Goal: Information Seeking & Learning: Learn about a topic

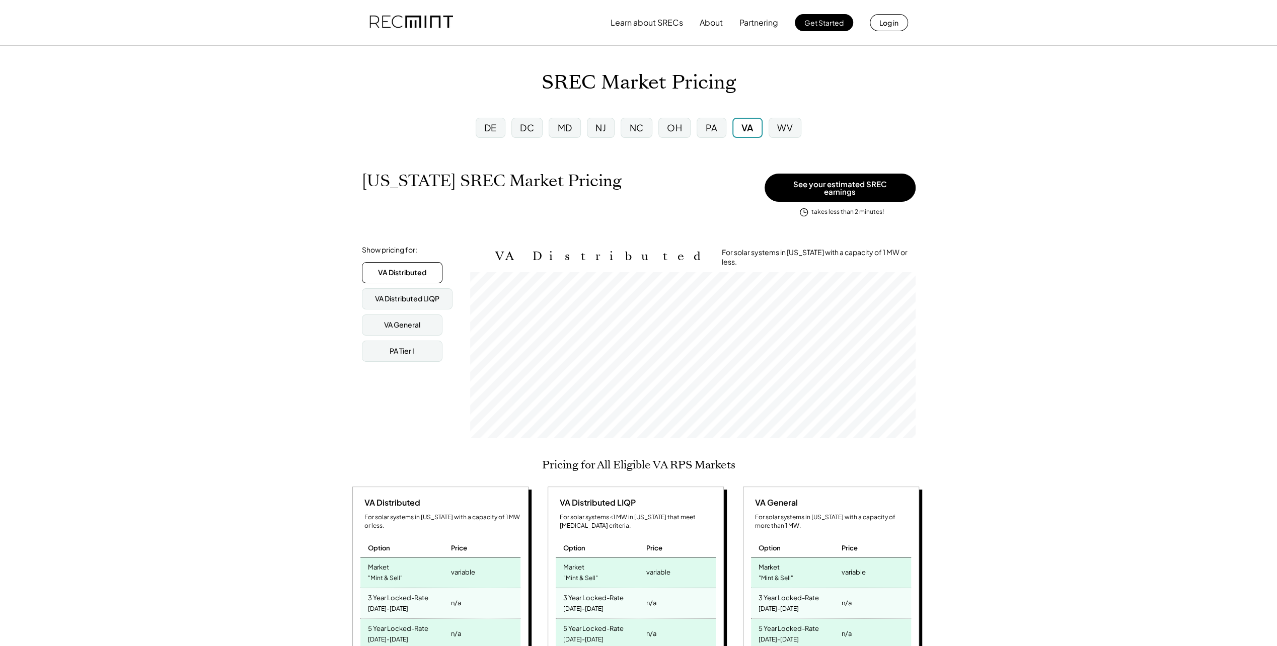
scroll to position [166, 445]
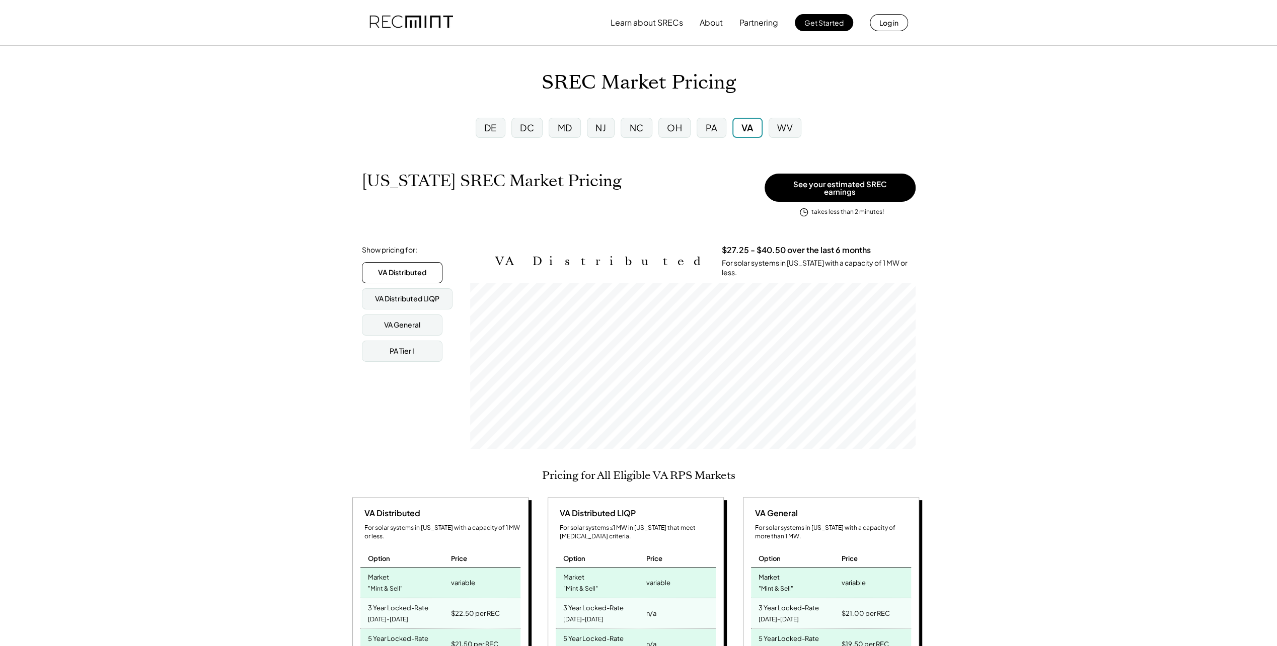
click at [420, 316] on div "VA General" at bounding box center [402, 324] width 81 height 21
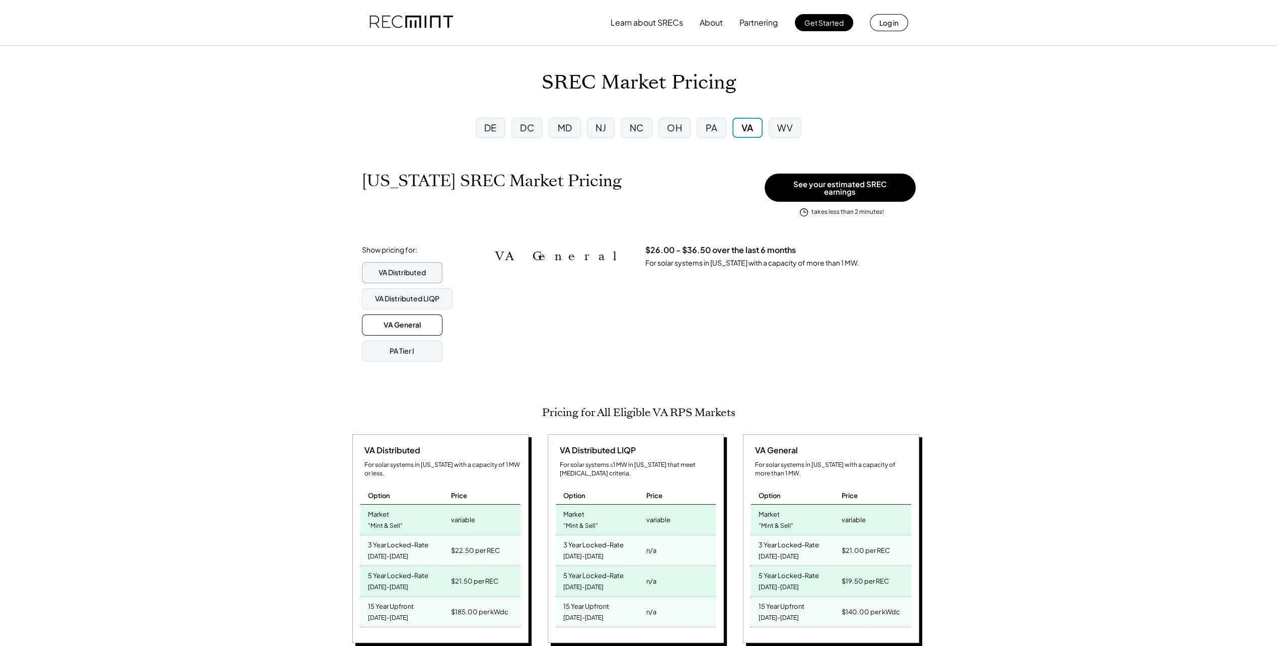
click at [420, 268] on div "VA Distributed" at bounding box center [401, 273] width 47 height 10
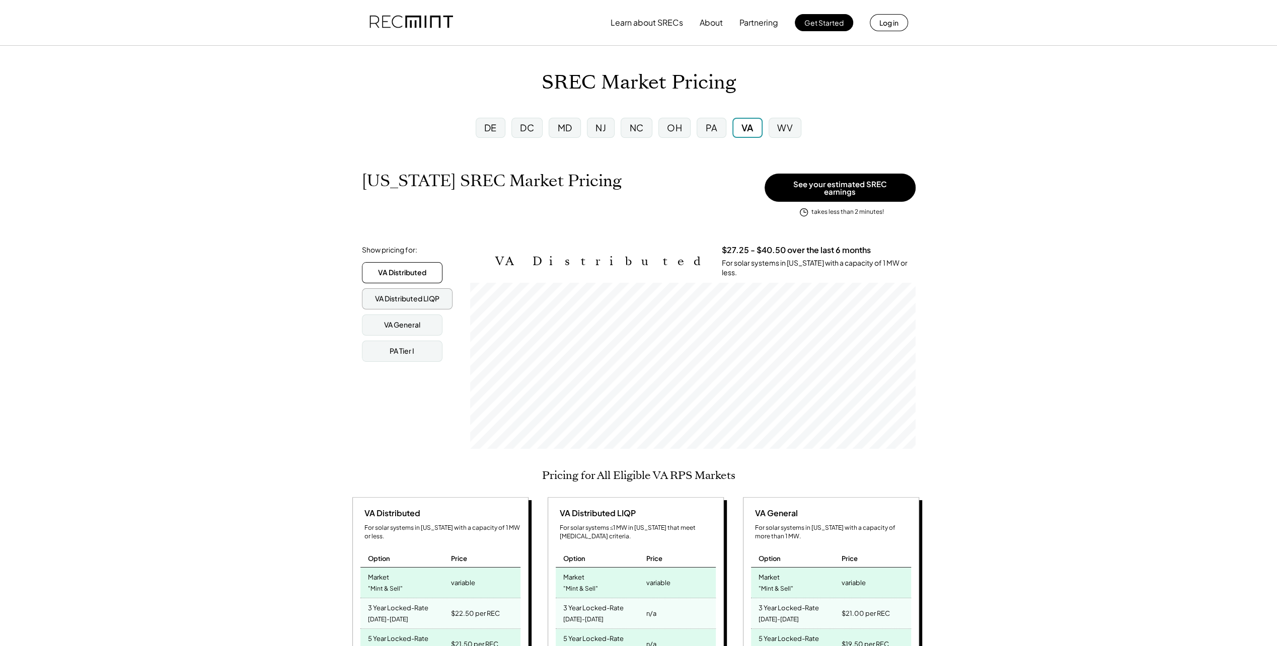
click at [408, 294] on div "VA Distributed LIQP" at bounding box center [407, 299] width 64 height 10
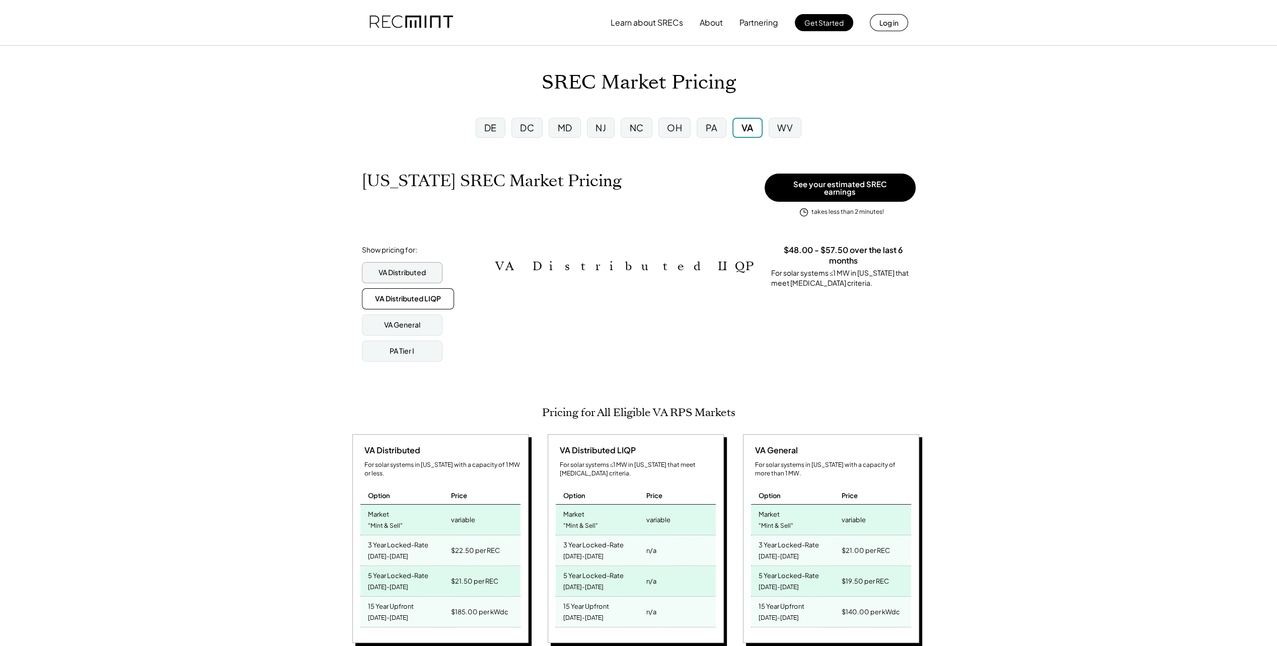
click at [423, 268] on div "VA Distributed" at bounding box center [401, 273] width 47 height 10
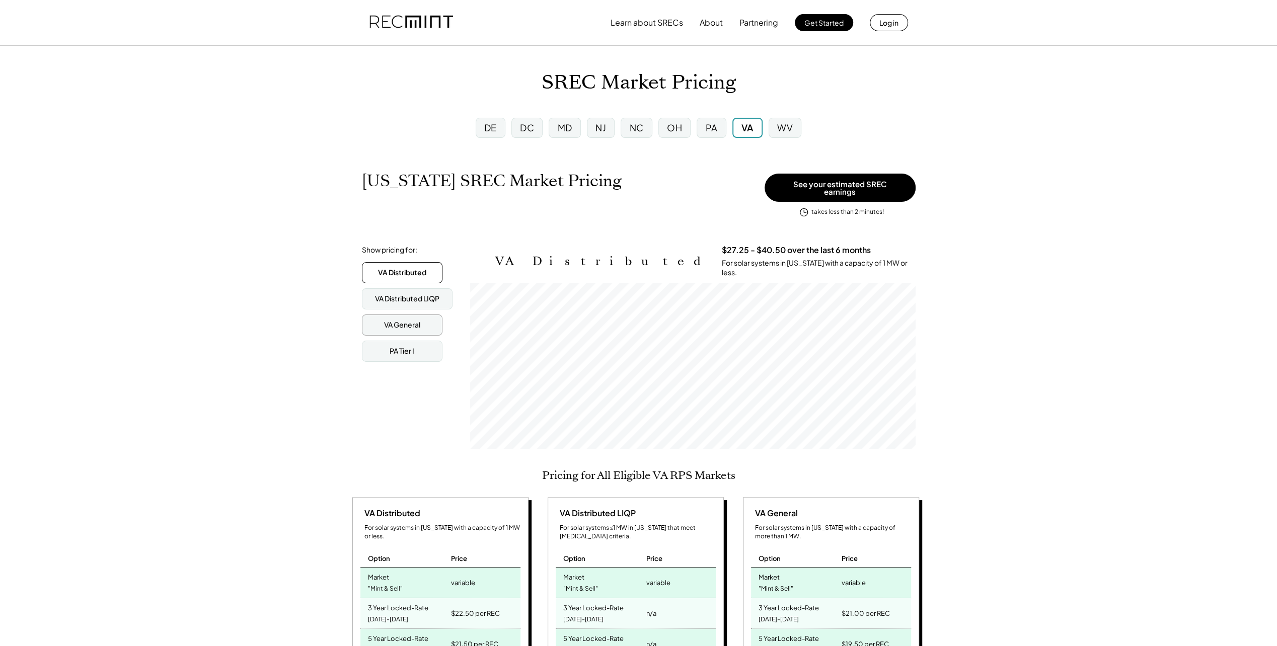
click at [403, 320] on div "VA General" at bounding box center [402, 325] width 36 height 10
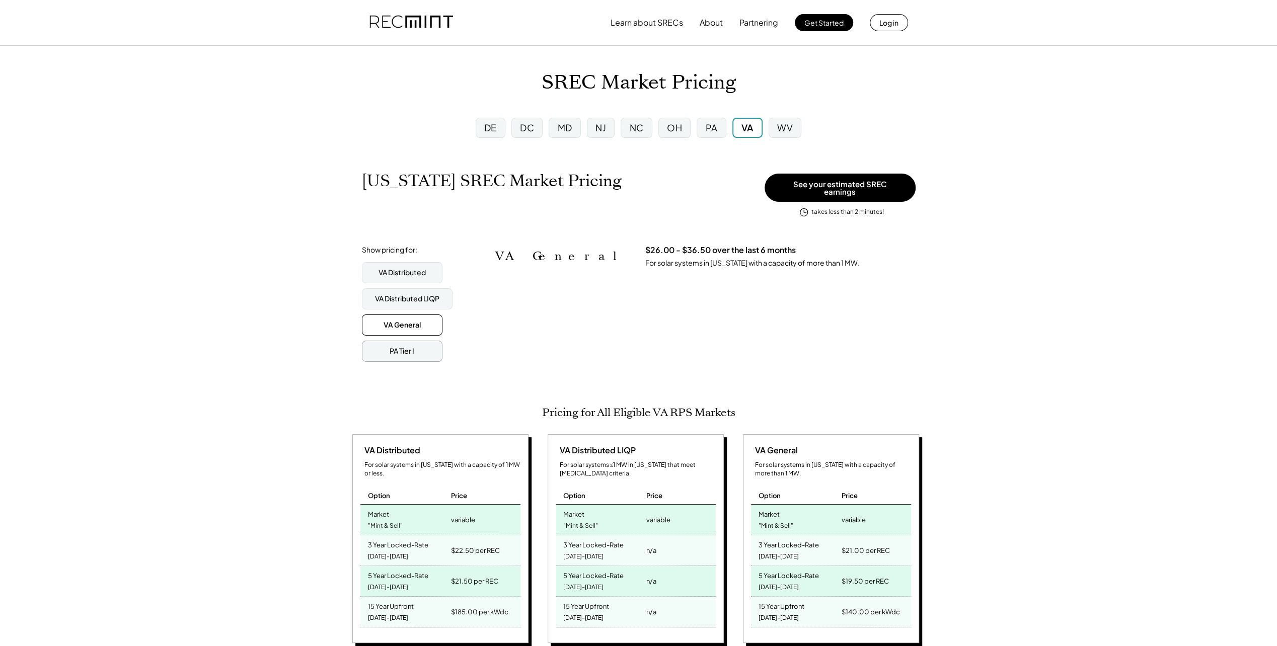
click at [421, 345] on div "PA Tier I" at bounding box center [402, 351] width 81 height 21
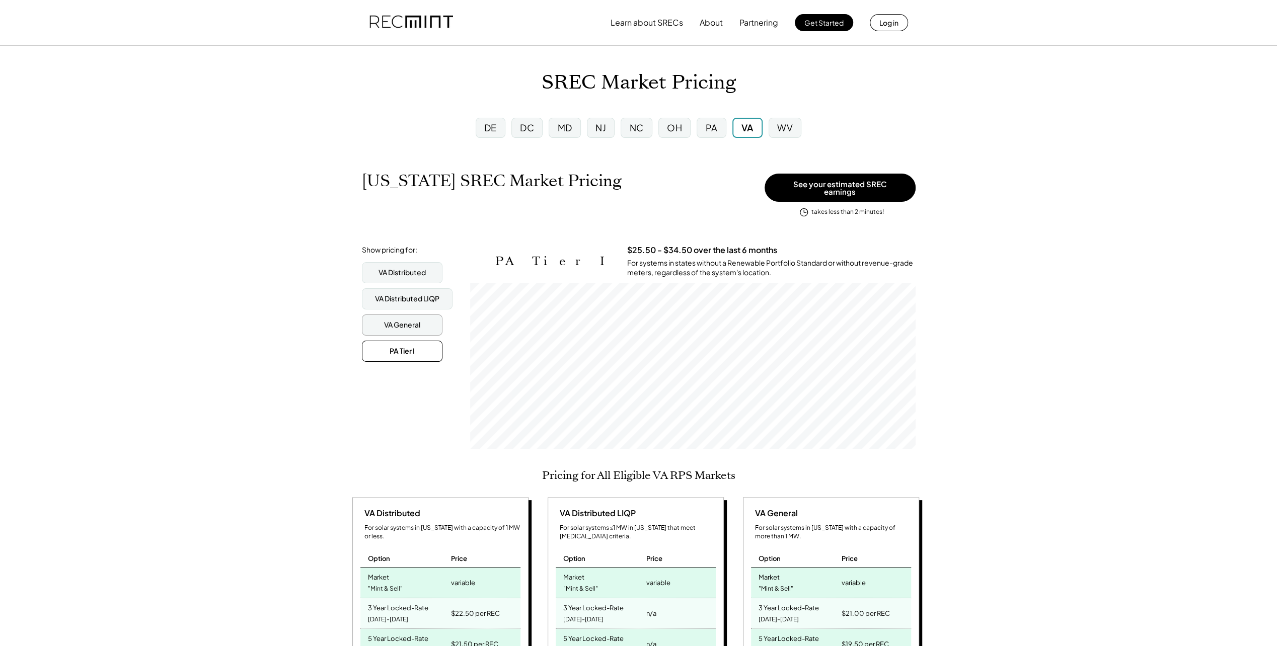
click at [424, 320] on div "VA General" at bounding box center [402, 324] width 81 height 21
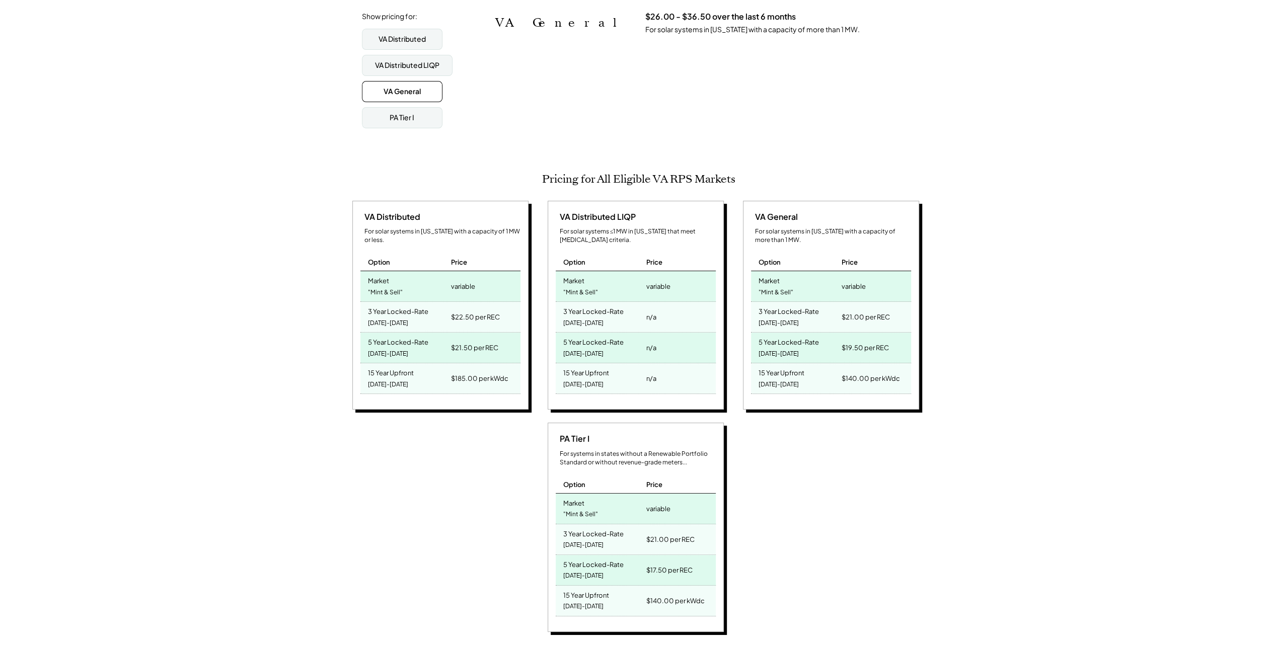
scroll to position [0, 0]
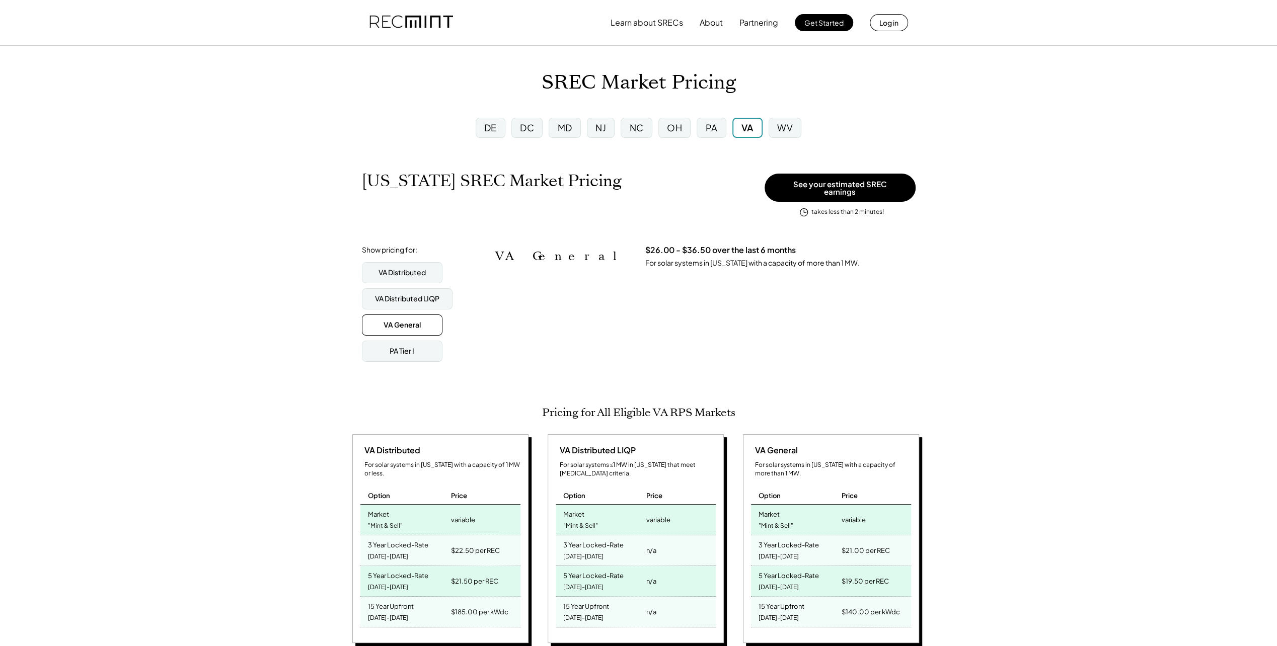
click at [709, 129] on div "PA" at bounding box center [711, 127] width 12 height 13
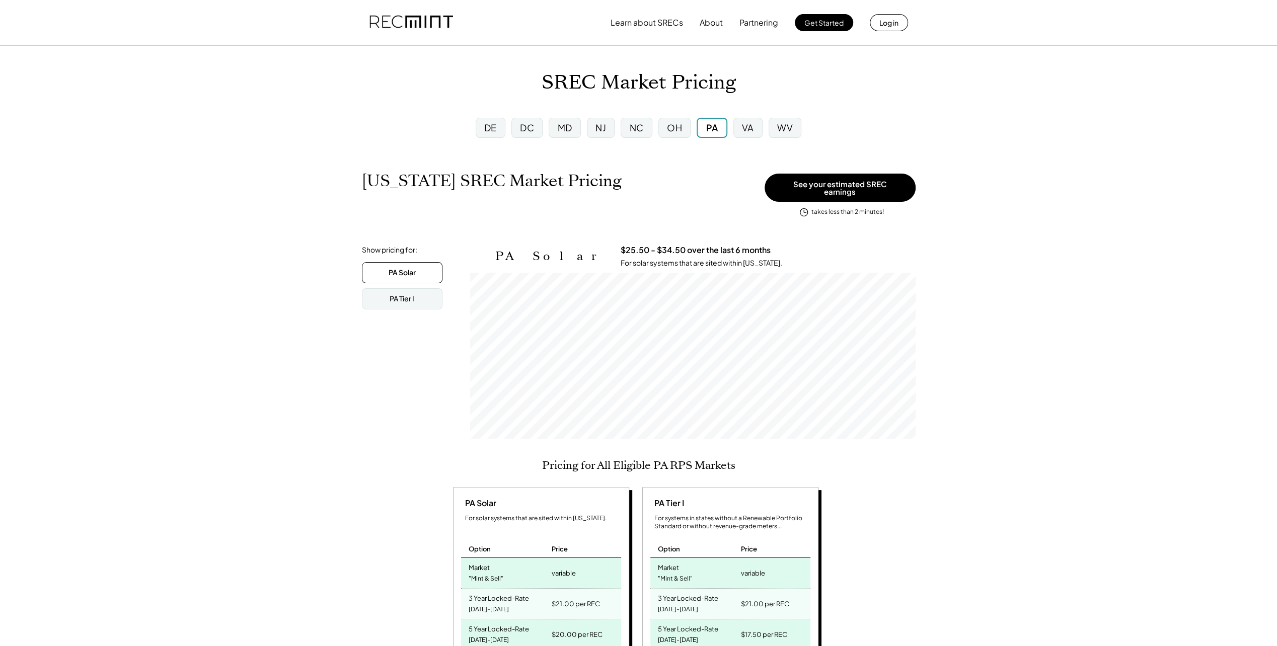
scroll to position [166, 445]
click at [562, 127] on div "MD" at bounding box center [565, 127] width 15 height 13
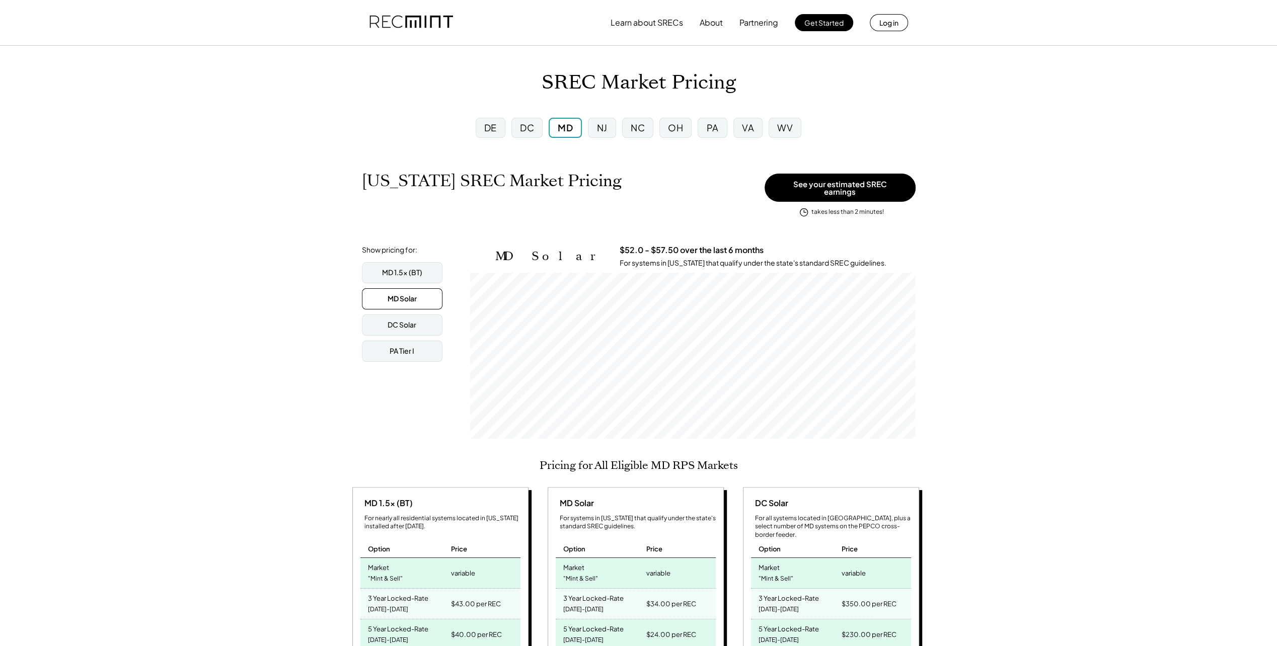
scroll to position [166, 445]
click at [534, 128] on div "DC" at bounding box center [526, 128] width 31 height 20
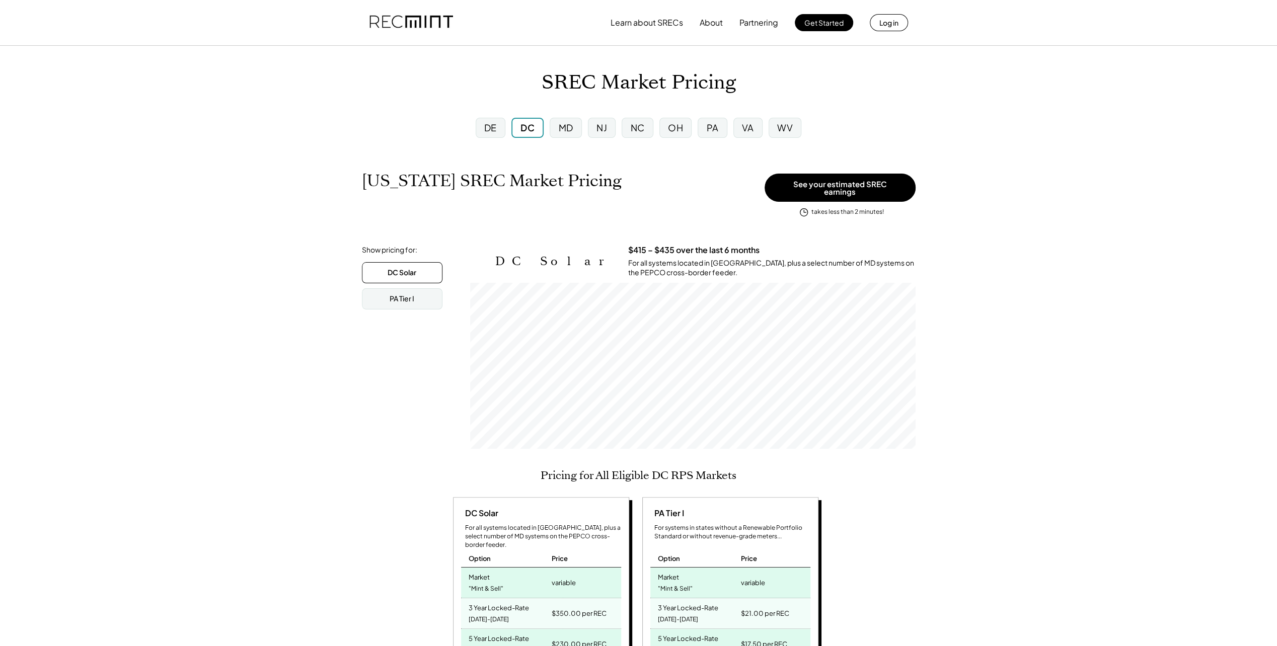
click at [783, 126] on div "WV" at bounding box center [785, 127] width 16 height 13
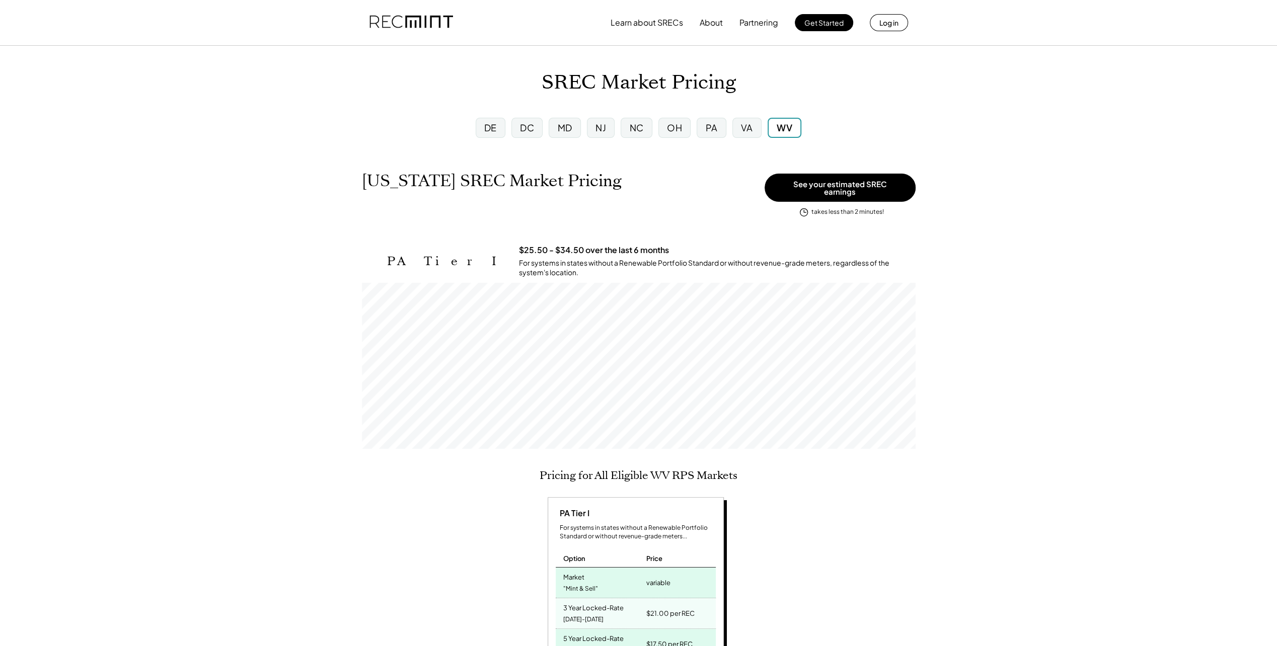
scroll to position [166, 553]
click at [747, 128] on div "VA" at bounding box center [747, 127] width 12 height 13
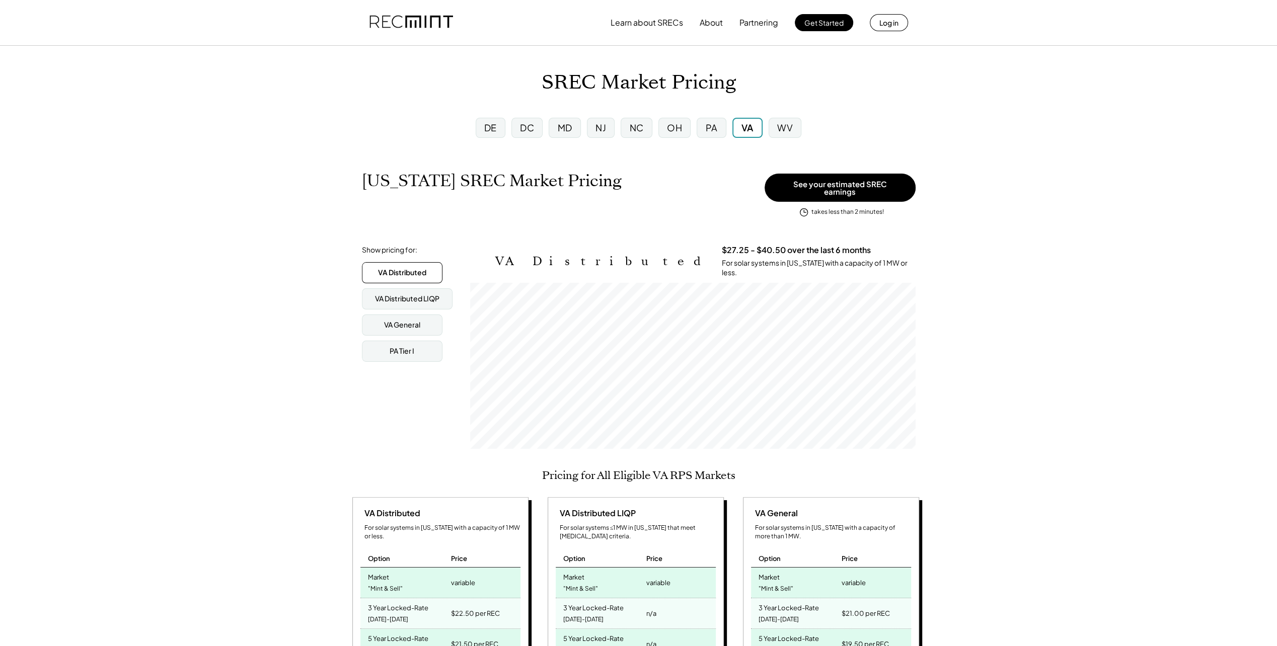
scroll to position [166, 445]
click at [409, 346] on div "PA Tier I" at bounding box center [401, 351] width 25 height 10
click at [412, 328] on div "VA General" at bounding box center [402, 324] width 81 height 21
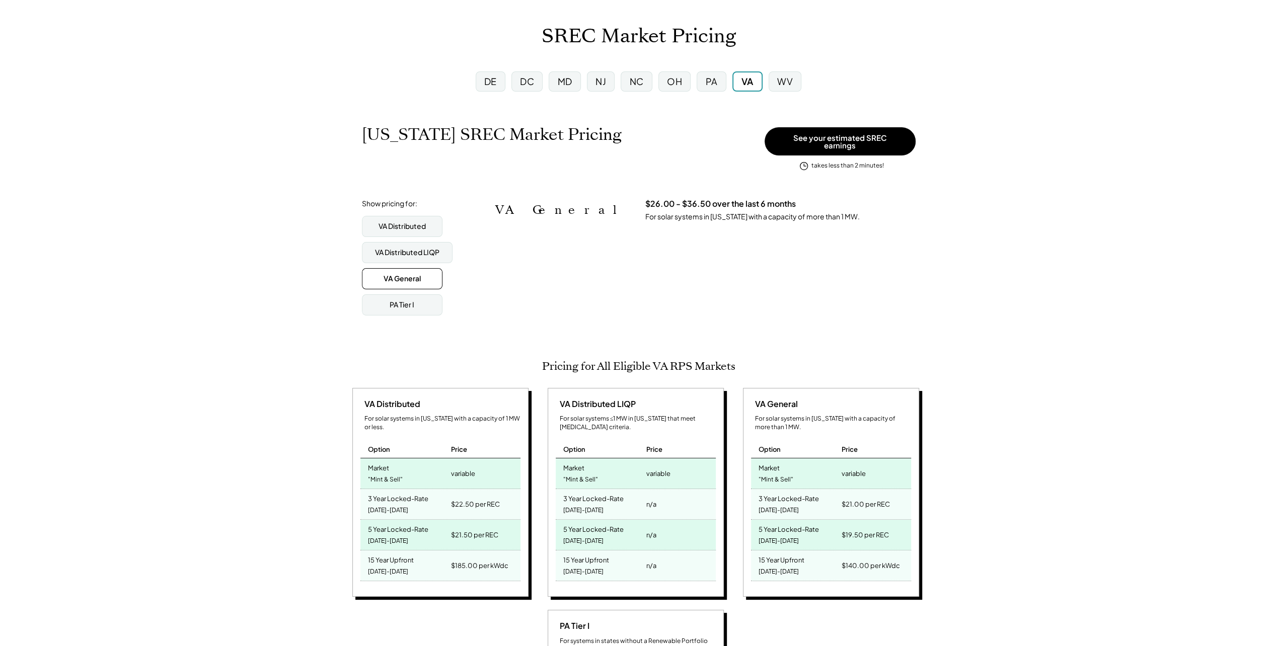
scroll to position [101, 0]
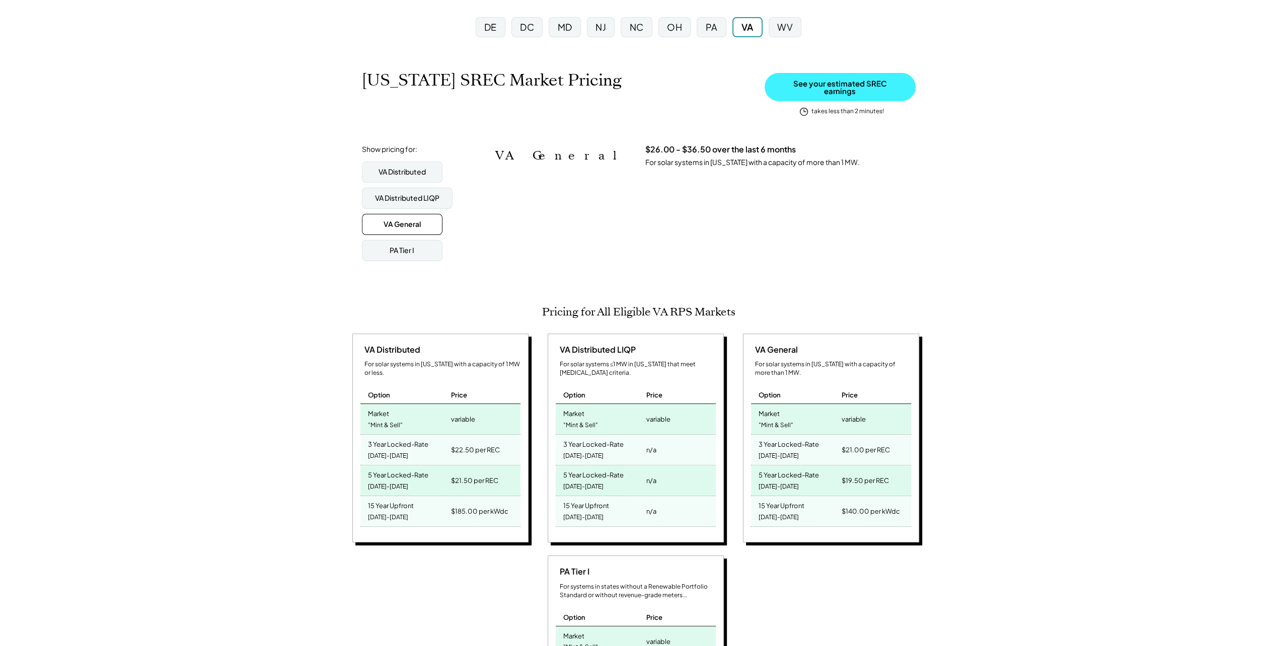
click at [864, 86] on button "See your estimated SREC earnings" at bounding box center [839, 87] width 151 height 28
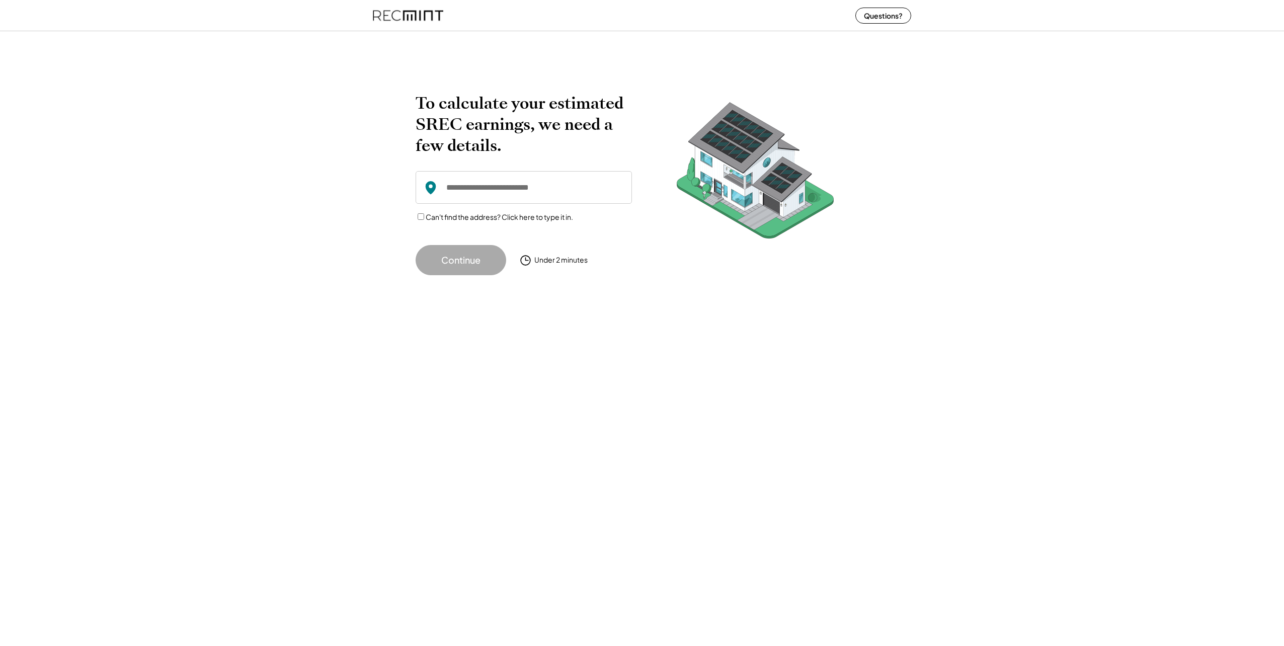
click at [528, 195] on input "input" at bounding box center [524, 187] width 216 height 33
